Goal: Information Seeking & Learning: Learn about a topic

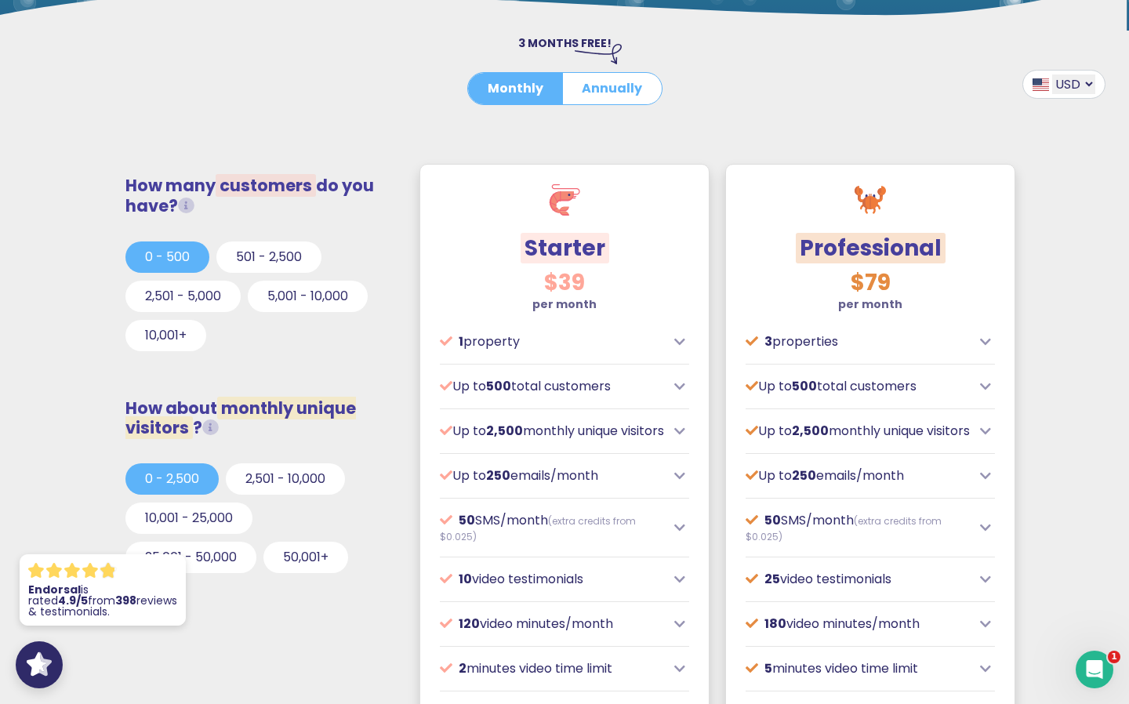
scroll to position [352, 0]
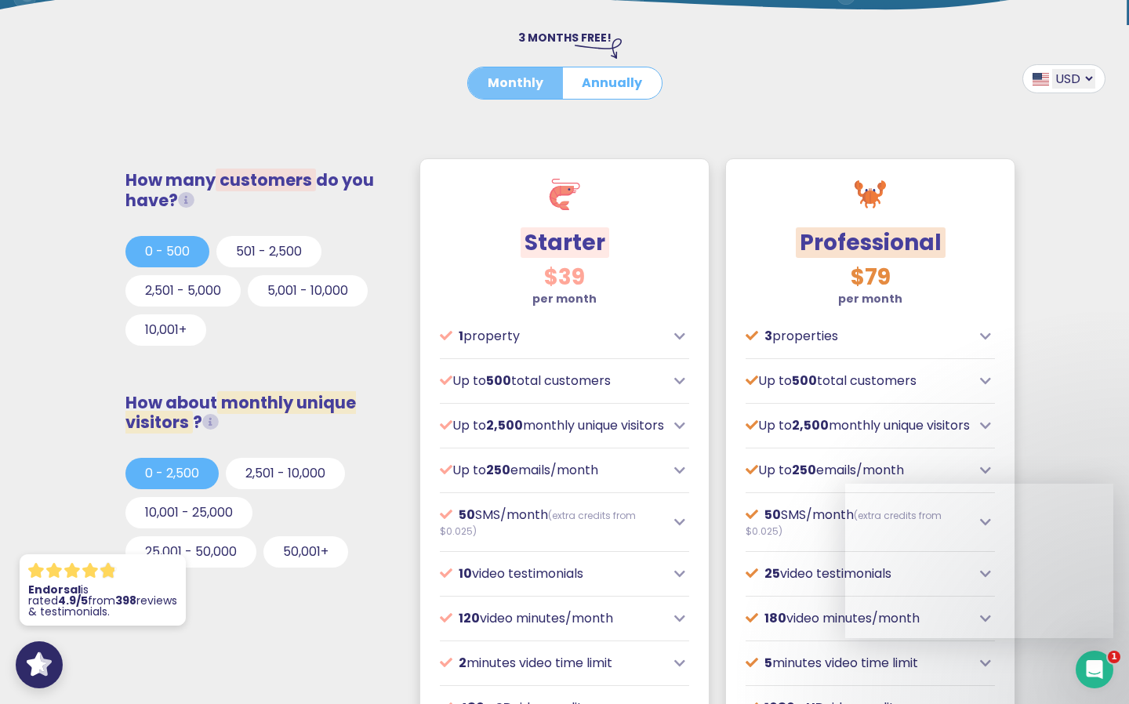
click at [520, 78] on button "Monthly" at bounding box center [515, 82] width 95 height 31
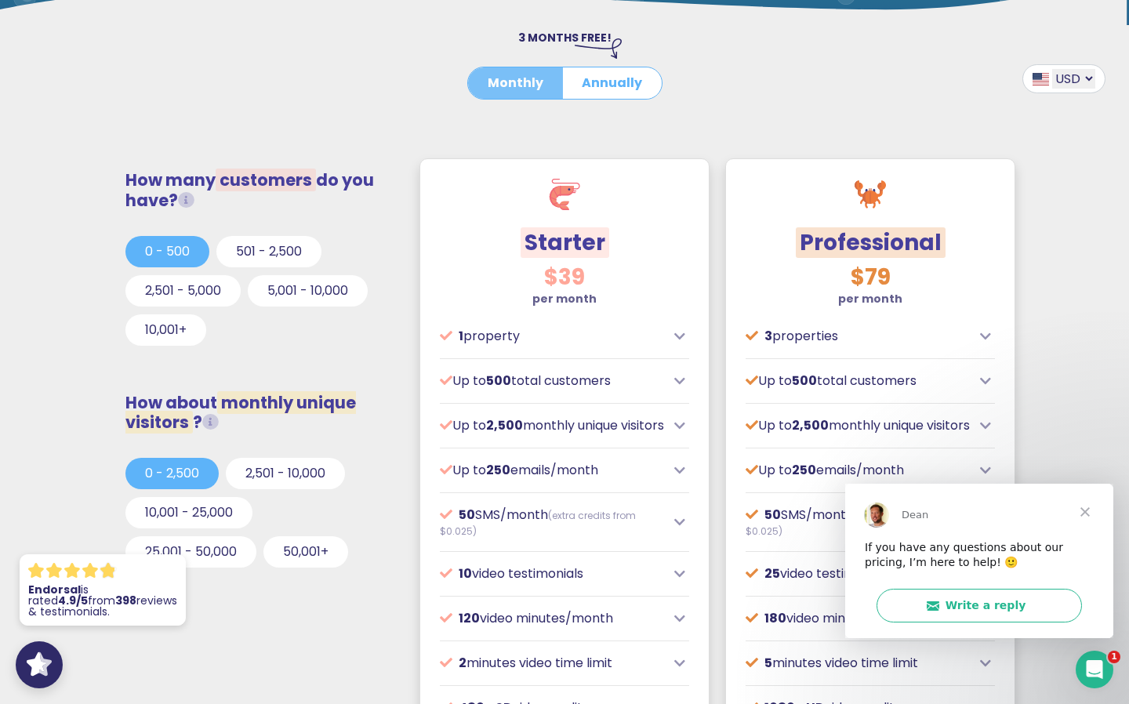
scroll to position [0, 0]
click at [1083, 510] on span "Close" at bounding box center [1085, 511] width 56 height 56
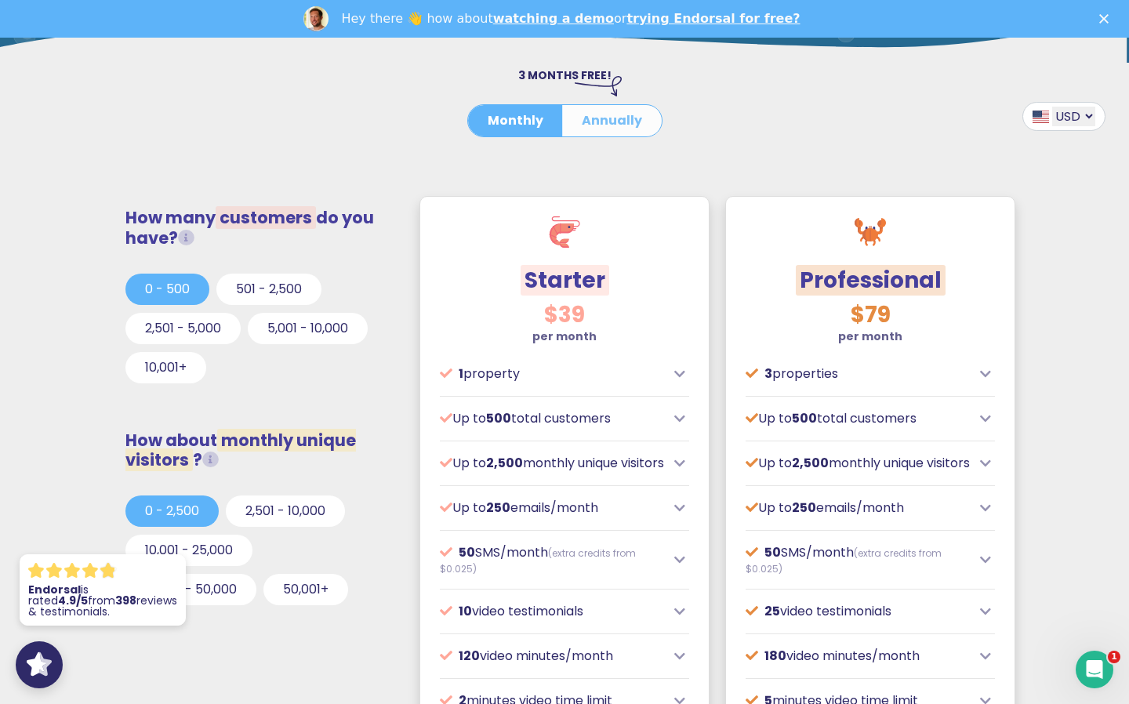
click at [604, 125] on button "Annually" at bounding box center [612, 120] width 100 height 31
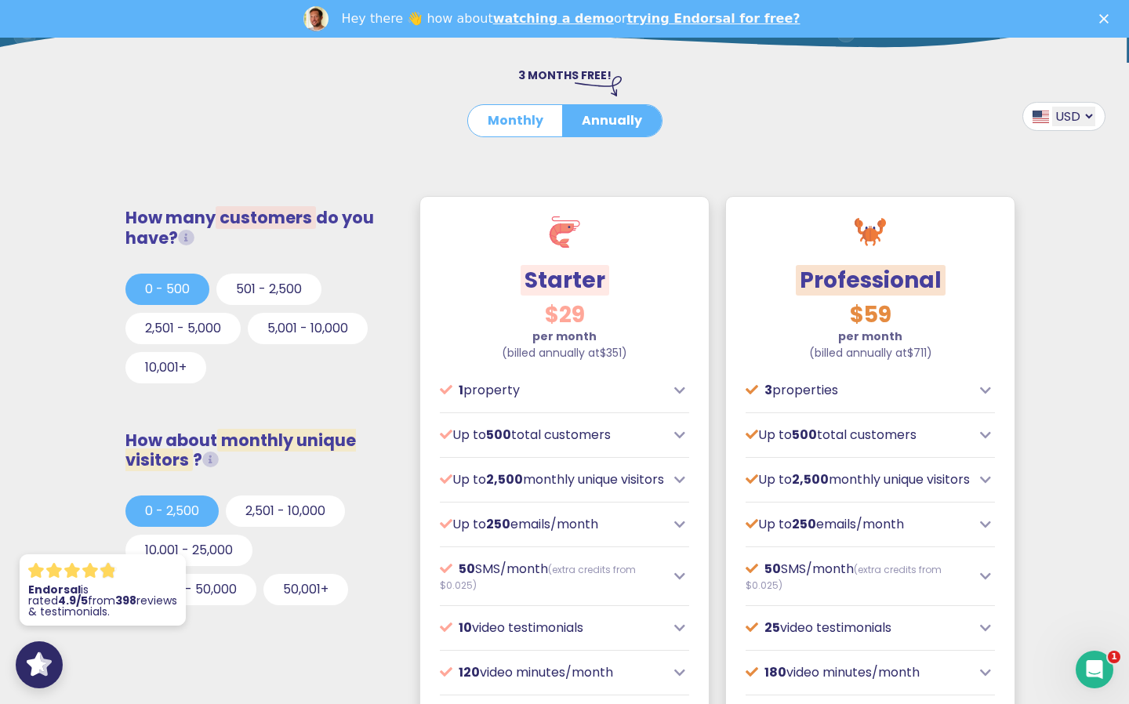
click at [562, 105] on button "Annually" at bounding box center [612, 120] width 100 height 31
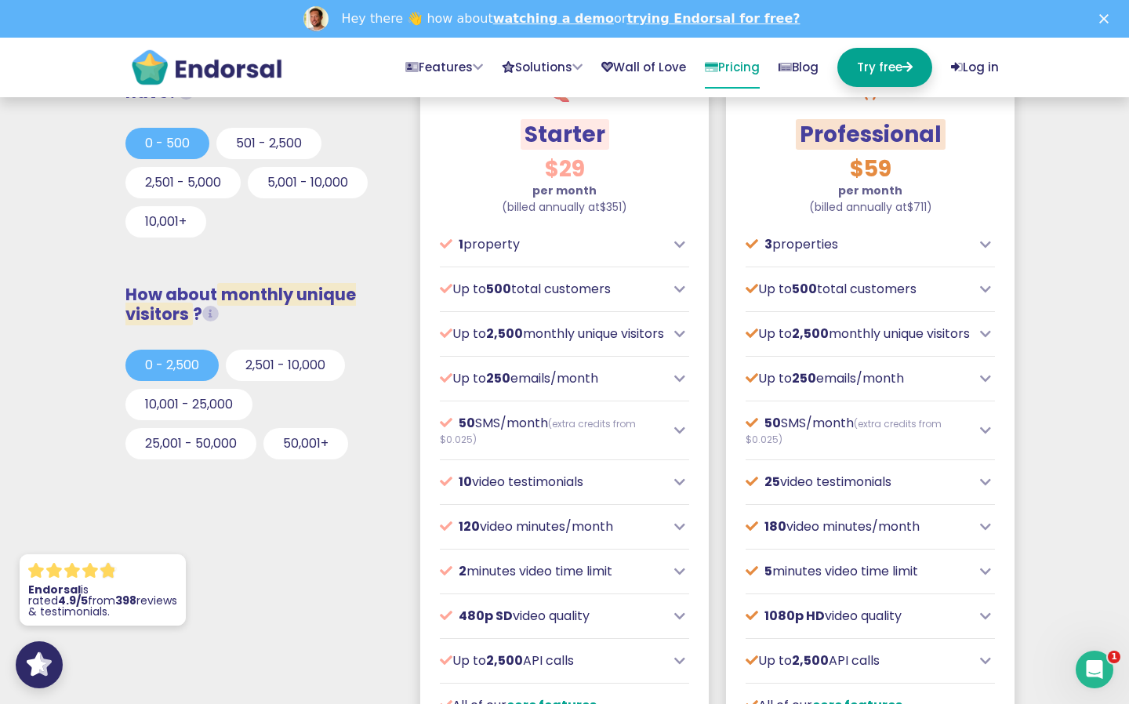
scroll to position [523, 0]
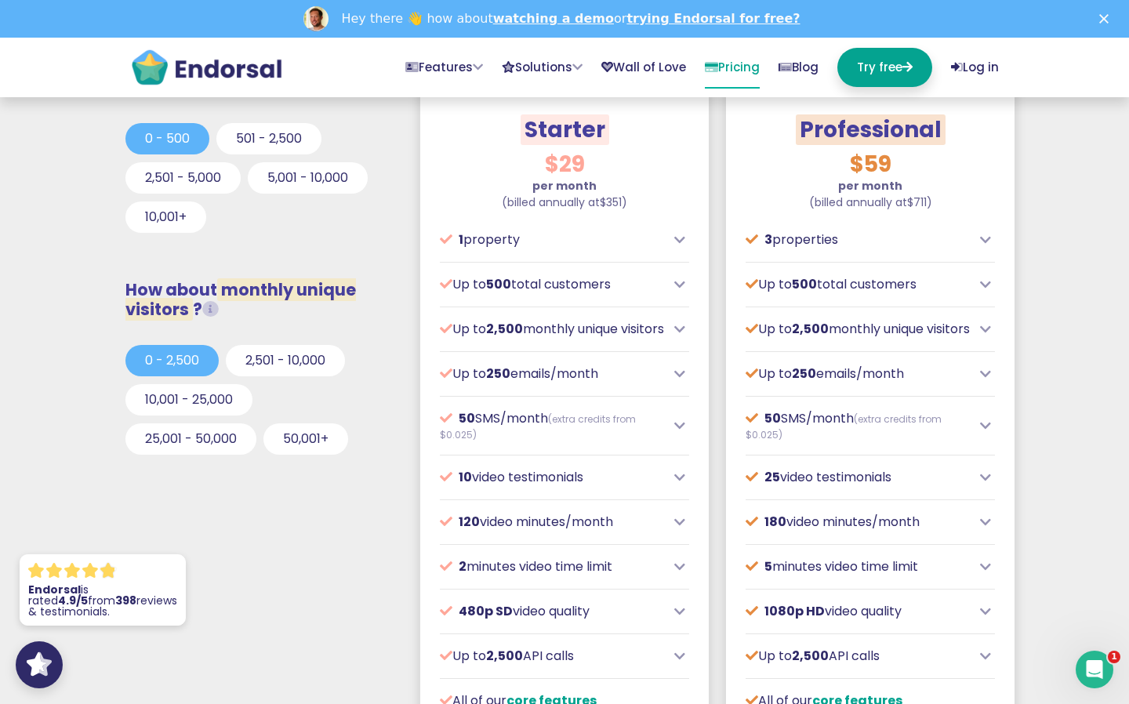
click at [680, 484] on icon at bounding box center [679, 477] width 11 height 13
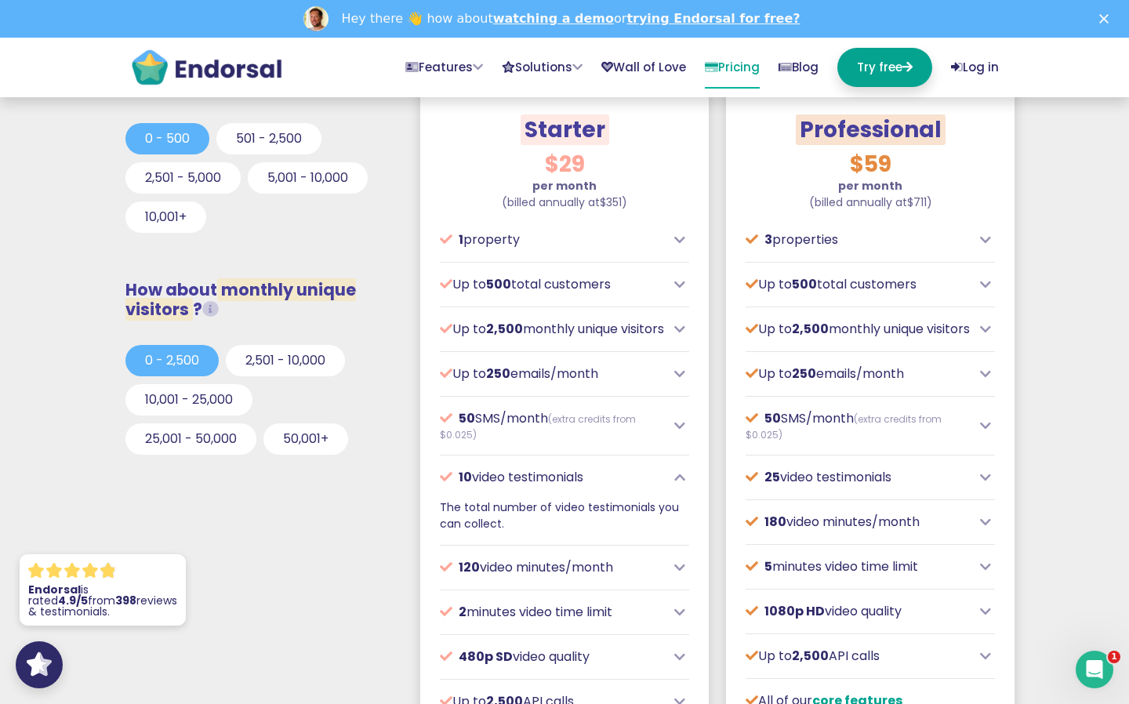
click at [680, 484] on icon at bounding box center [679, 477] width 11 height 13
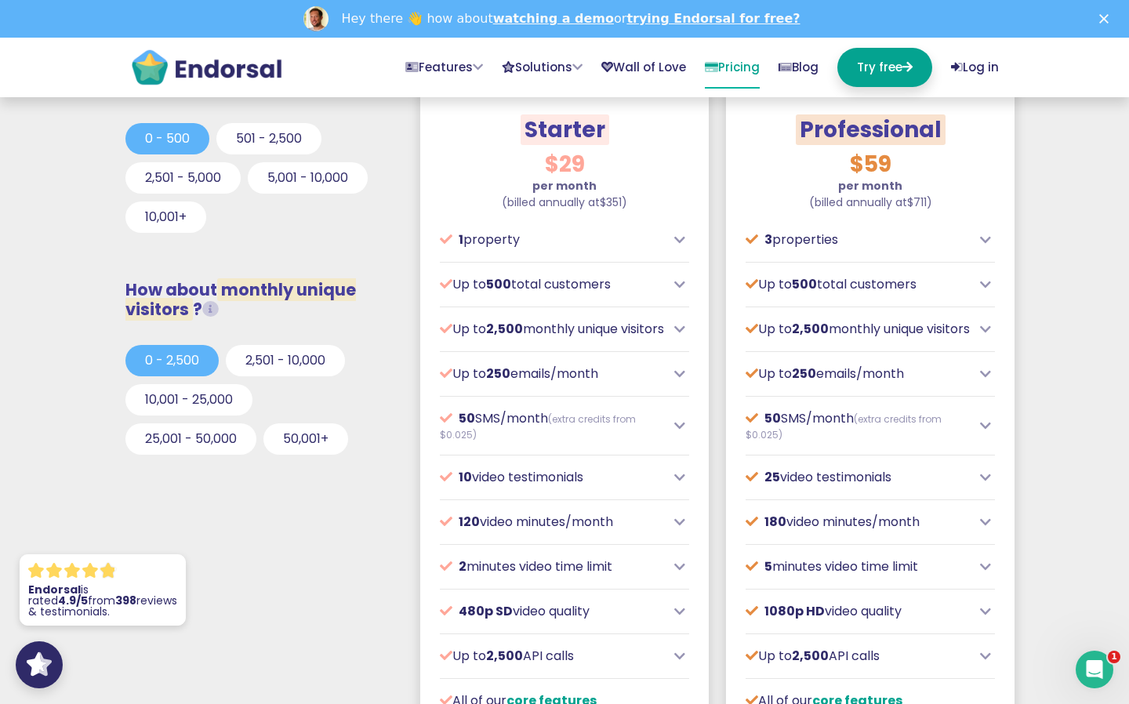
click at [679, 236] on icon at bounding box center [679, 240] width 11 height 13
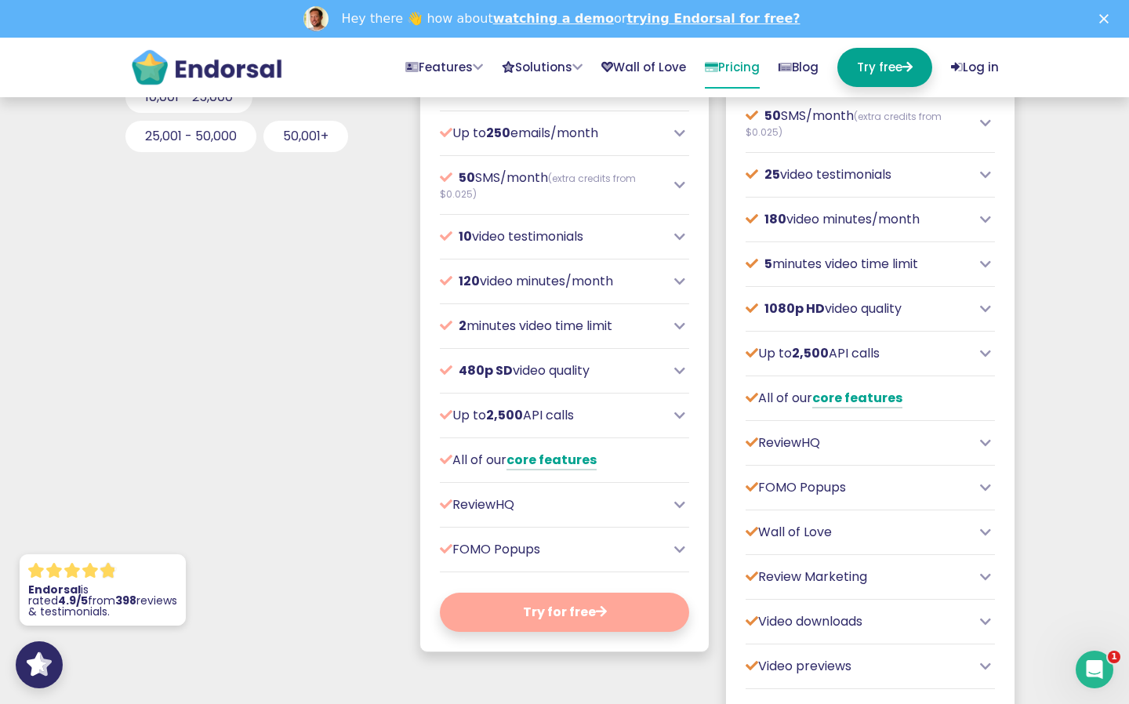
scroll to position [830, 0]
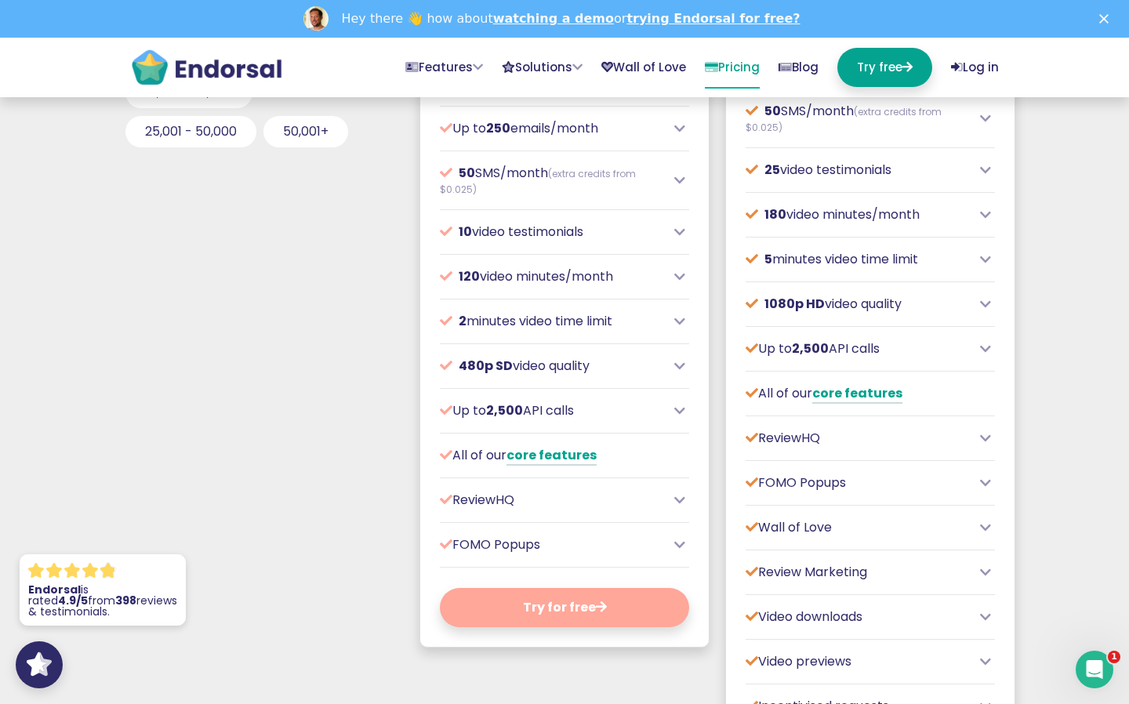
click at [679, 506] on icon at bounding box center [679, 500] width 11 height 13
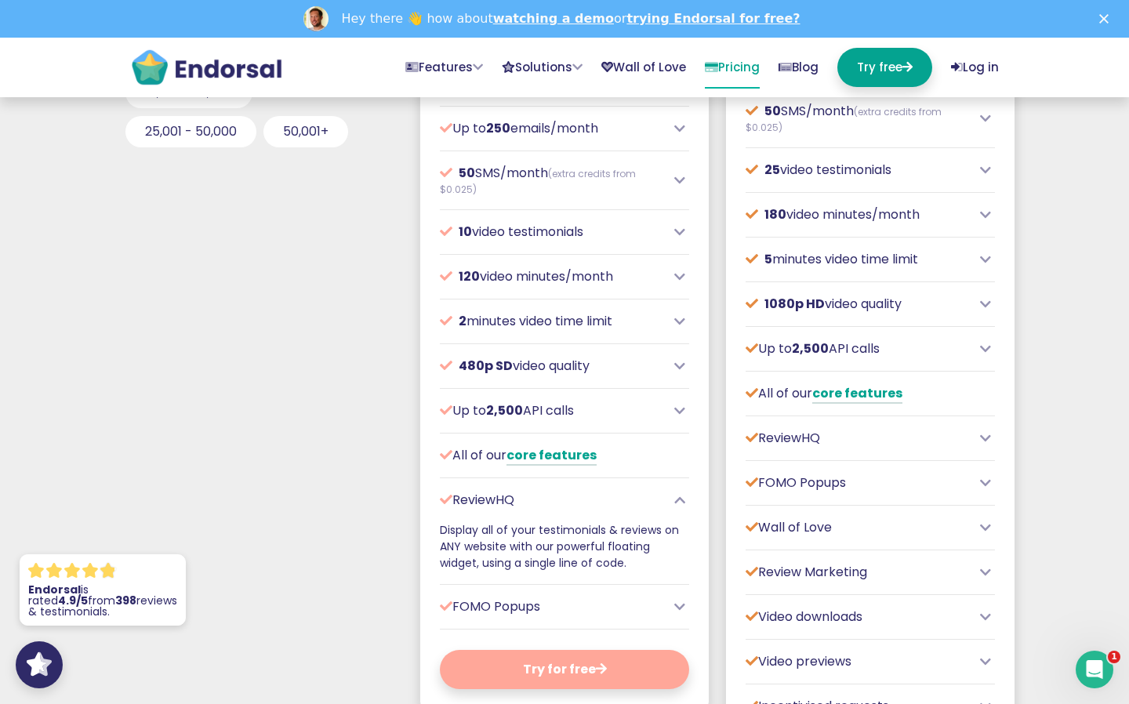
click at [679, 506] on icon at bounding box center [679, 500] width 11 height 13
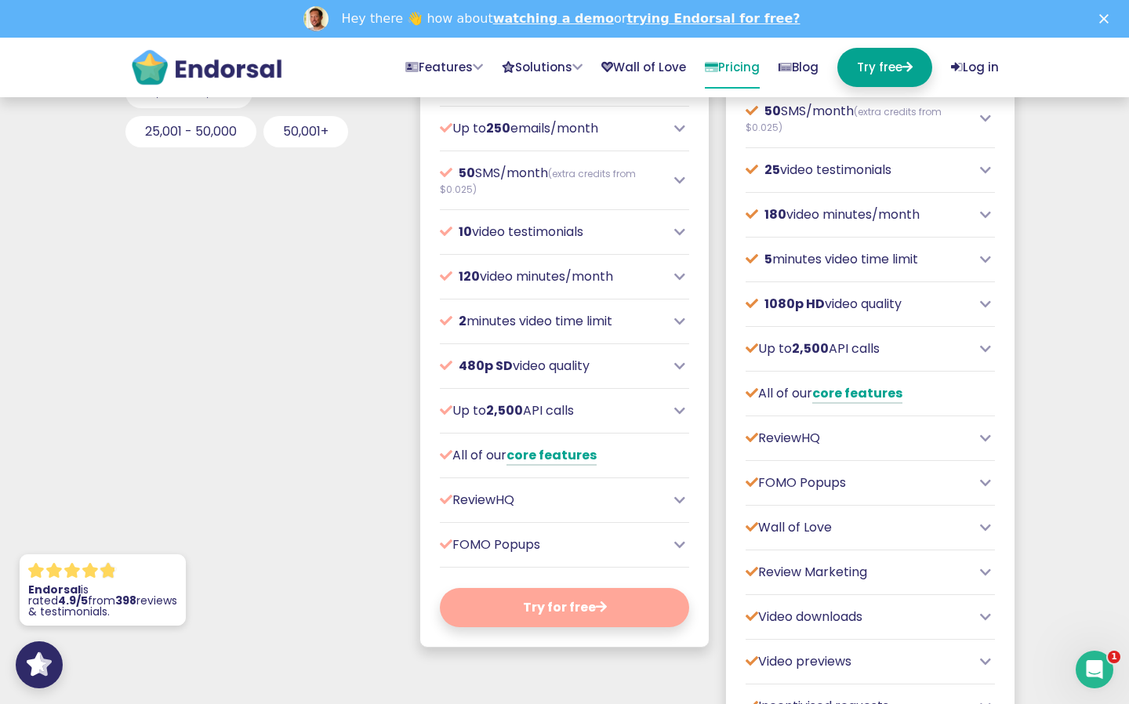
click at [679, 551] on icon at bounding box center [679, 545] width 11 height 13
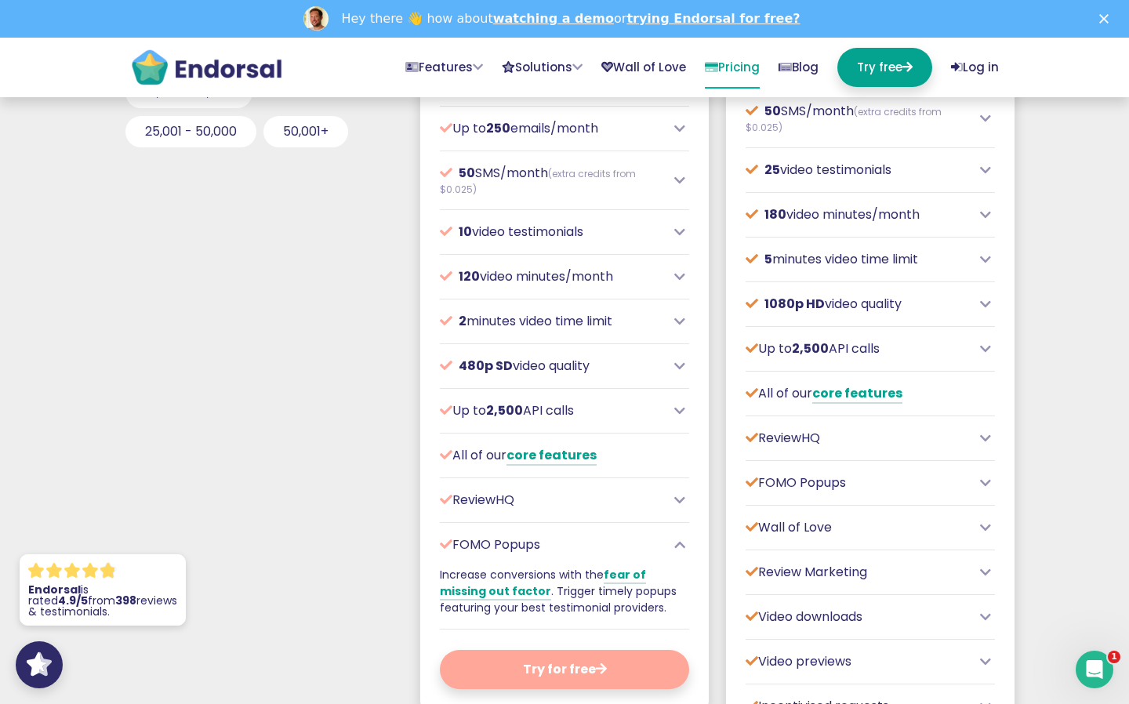
click at [679, 551] on icon at bounding box center [679, 545] width 11 height 13
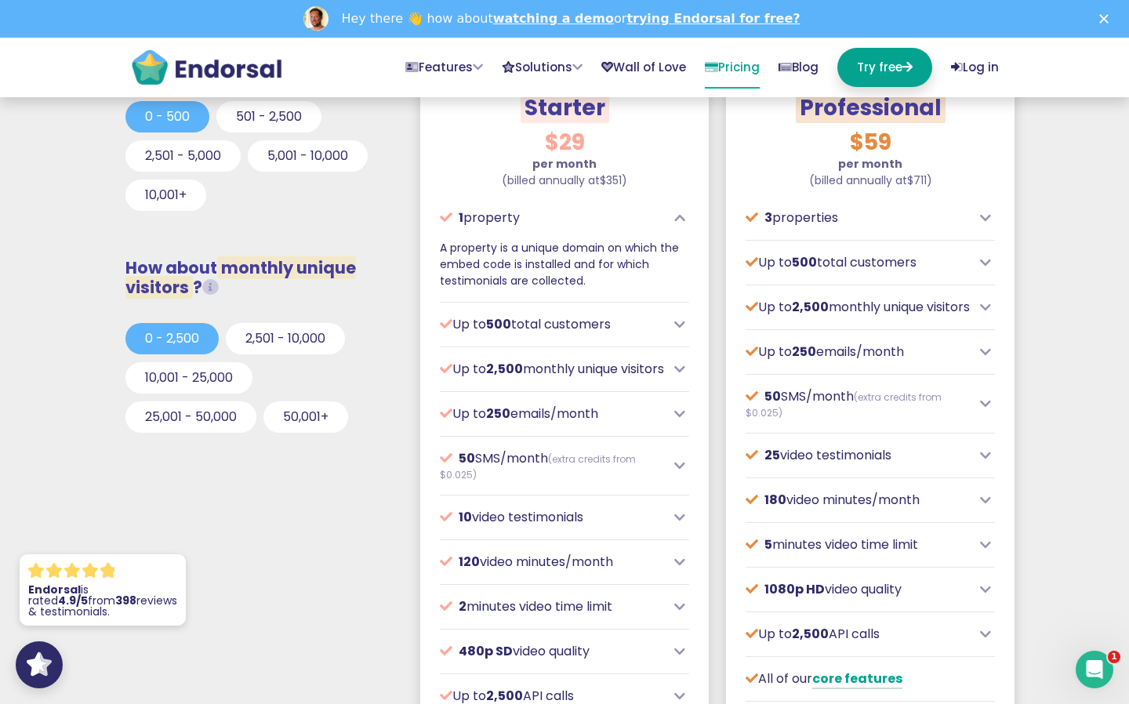
scroll to position [542, 0]
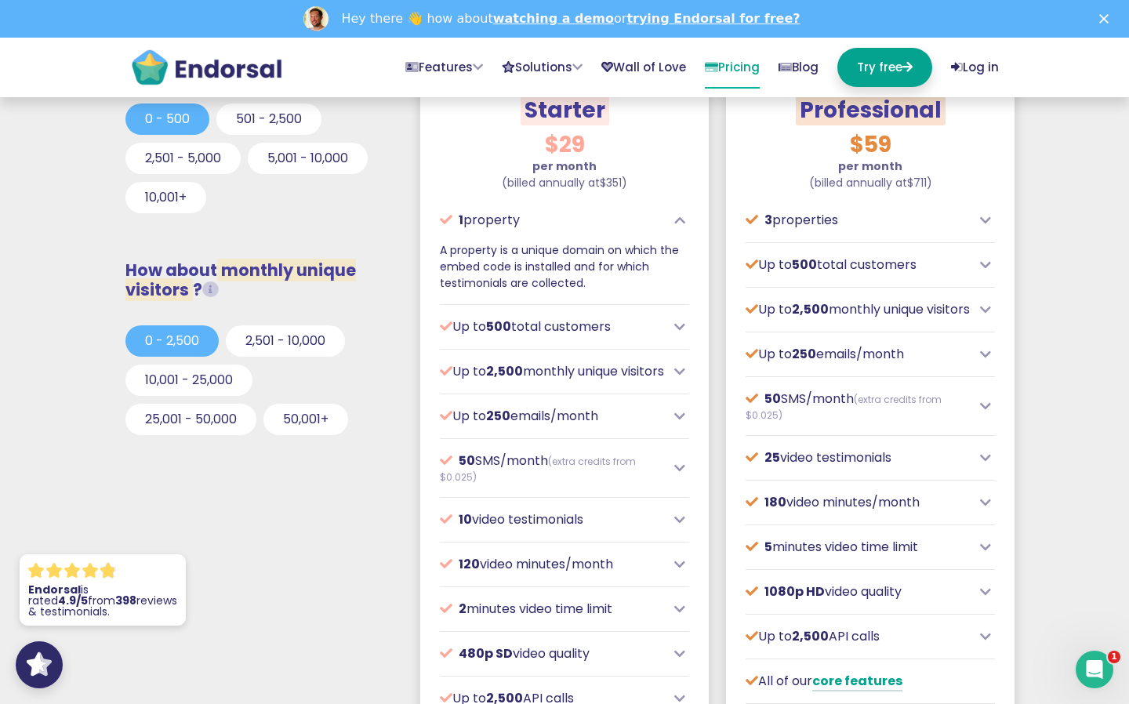
click at [676, 526] on icon at bounding box center [679, 519] width 11 height 13
click at [679, 571] on icon at bounding box center [679, 564] width 11 height 13
click at [679, 571] on icon at bounding box center [679, 565] width 11 height 13
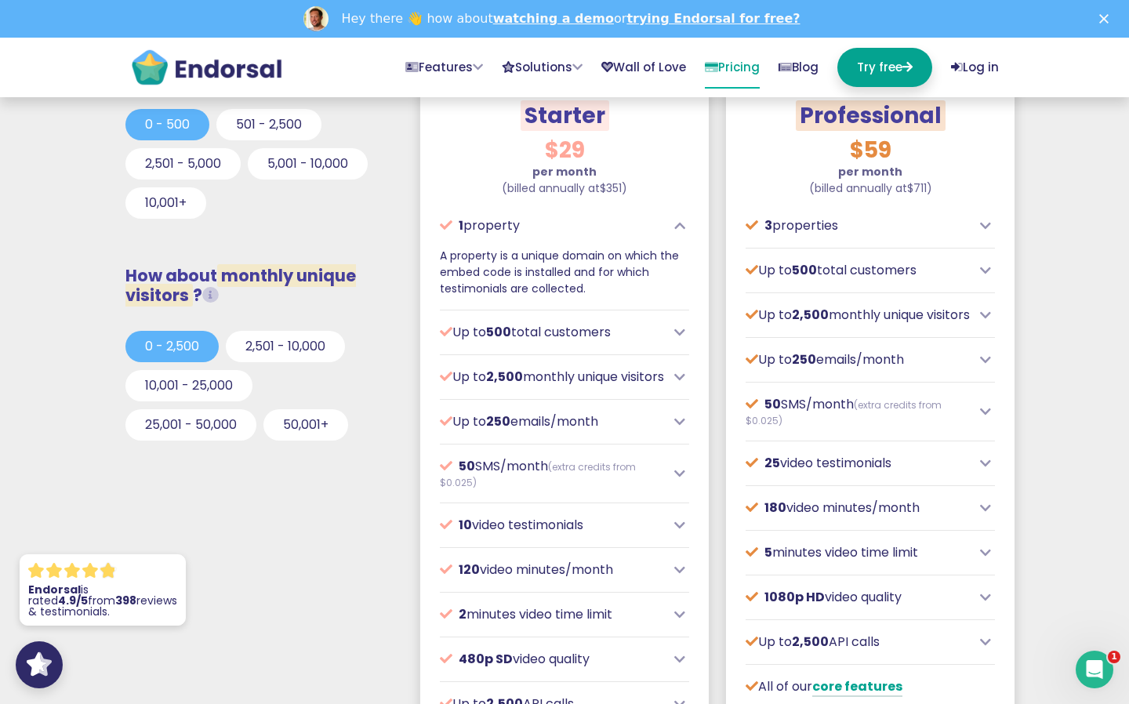
scroll to position [535, 0]
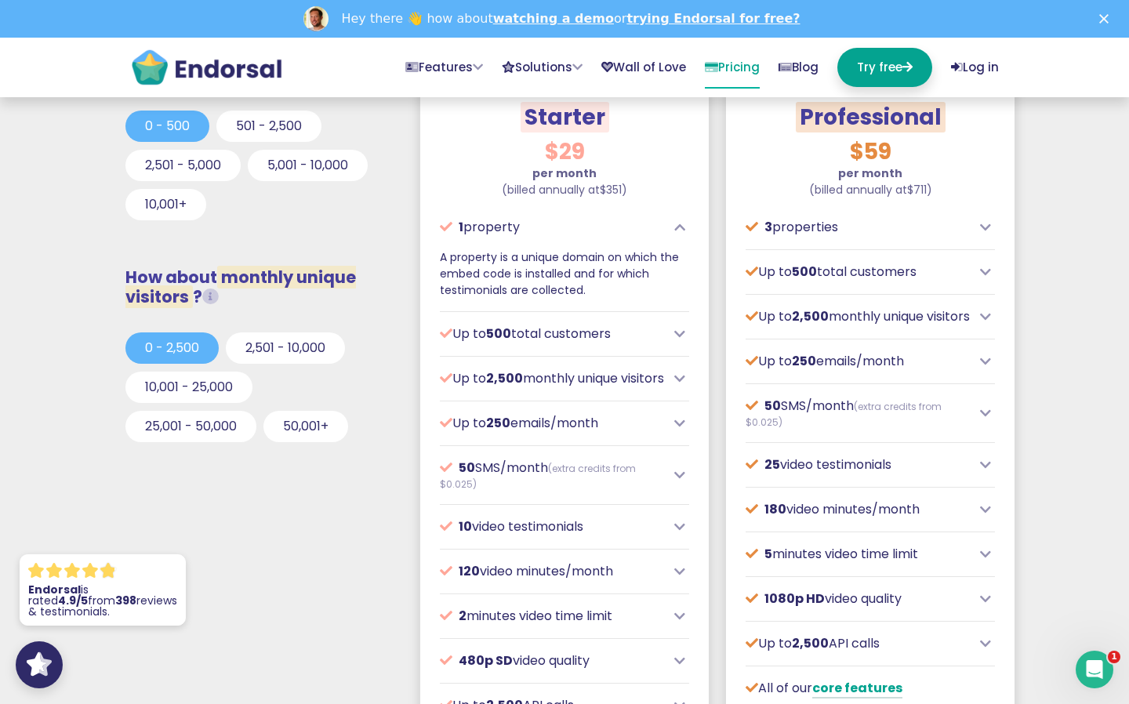
click at [680, 430] on icon at bounding box center [679, 423] width 11 height 13
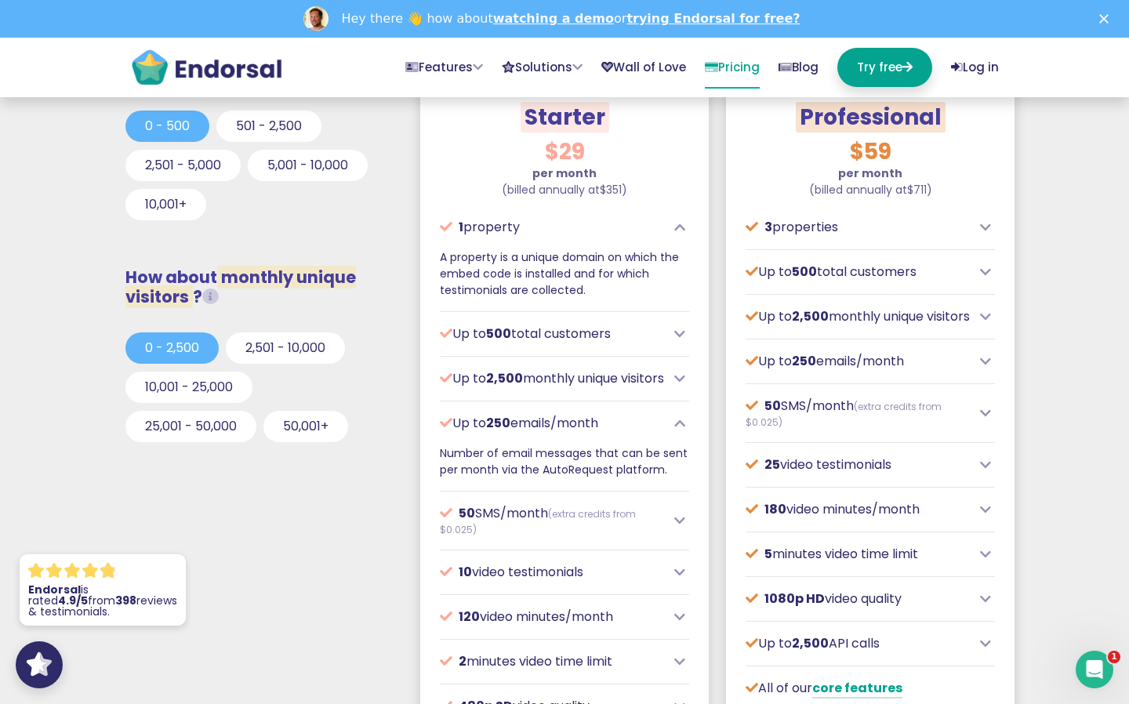
click at [680, 430] on icon at bounding box center [679, 423] width 11 height 13
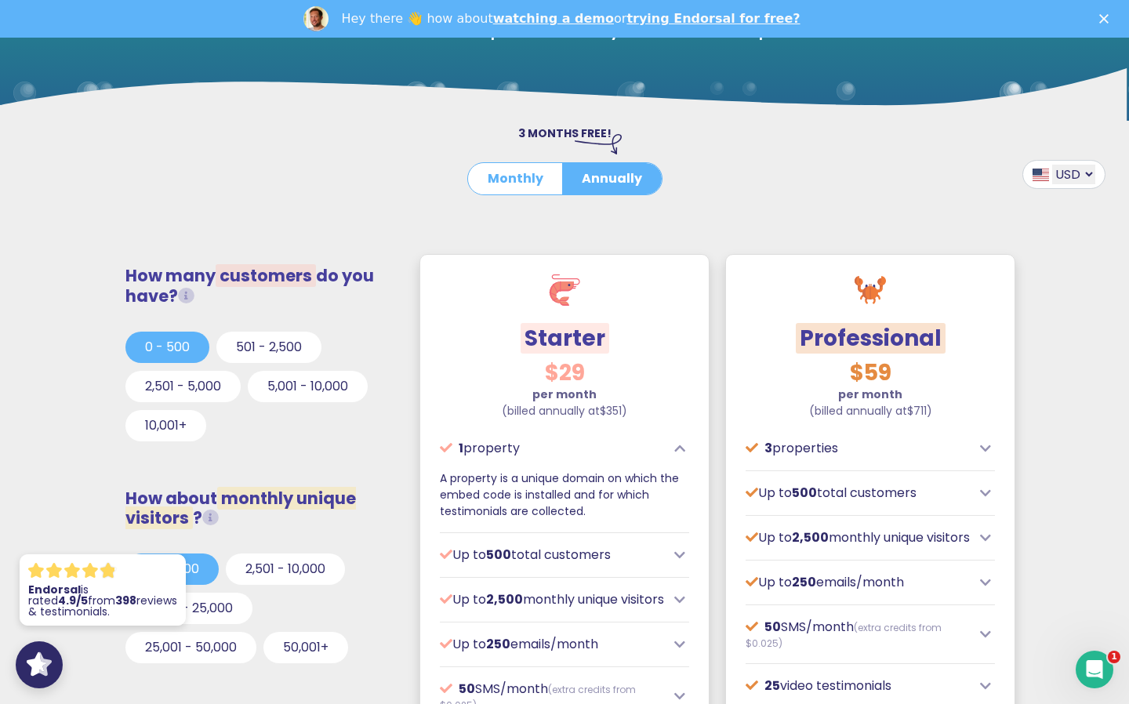
scroll to position [313, 0]
